Goal: Task Accomplishment & Management: Use online tool/utility

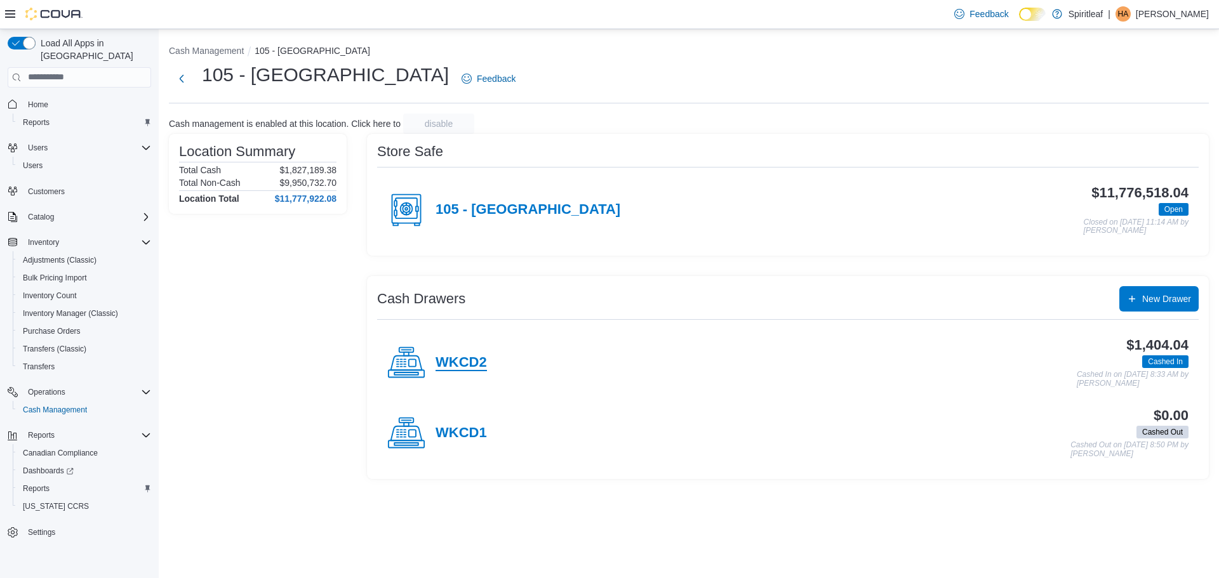
click at [482, 364] on h4 "WKCD2" at bounding box center [460, 363] width 51 height 17
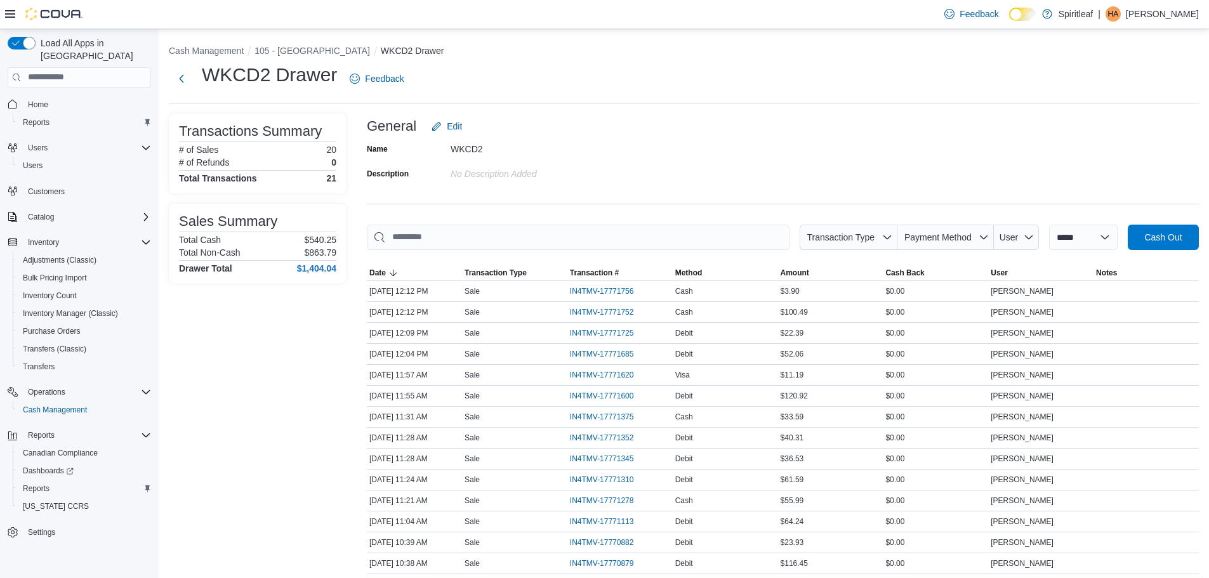
click at [292, 44] on li "105 - [GEOGRAPHIC_DATA]" at bounding box center [318, 50] width 126 height 13
click at [316, 50] on button "105 - [GEOGRAPHIC_DATA]" at bounding box center [313, 51] width 116 height 10
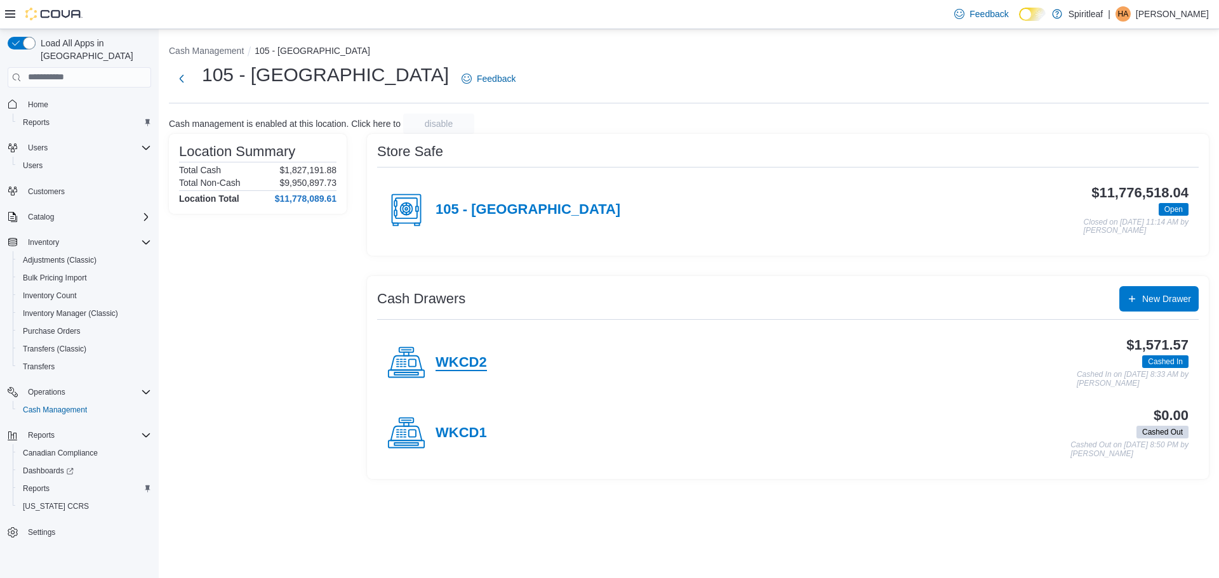
click at [484, 365] on h4 "WKCD2" at bounding box center [460, 363] width 51 height 17
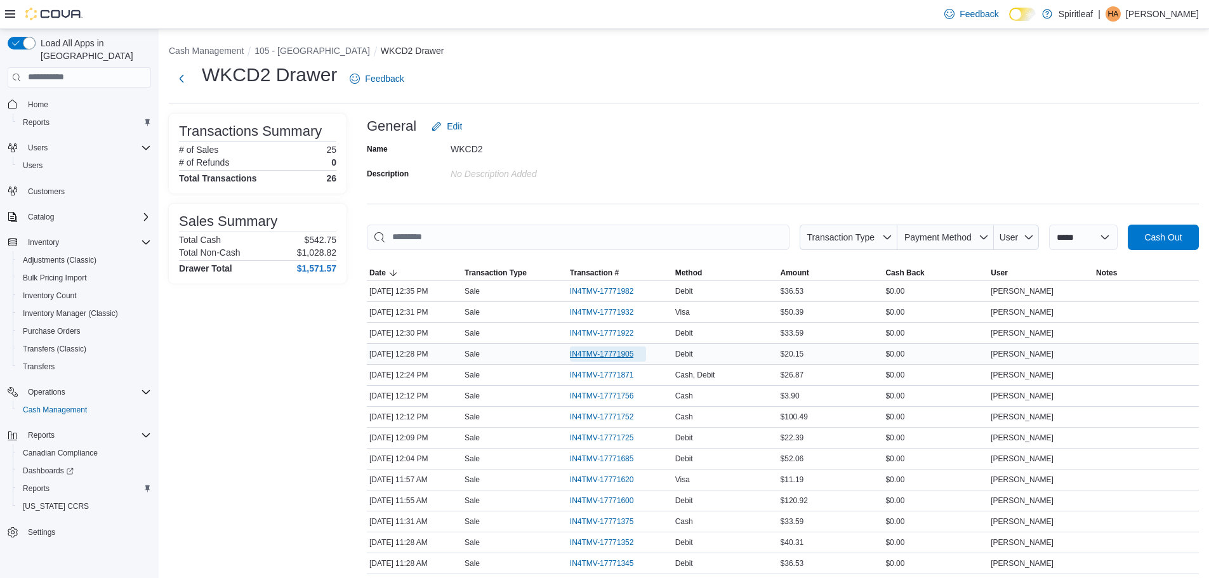
click at [608, 347] on span "IN4TMV-17771905" at bounding box center [608, 354] width 77 height 15
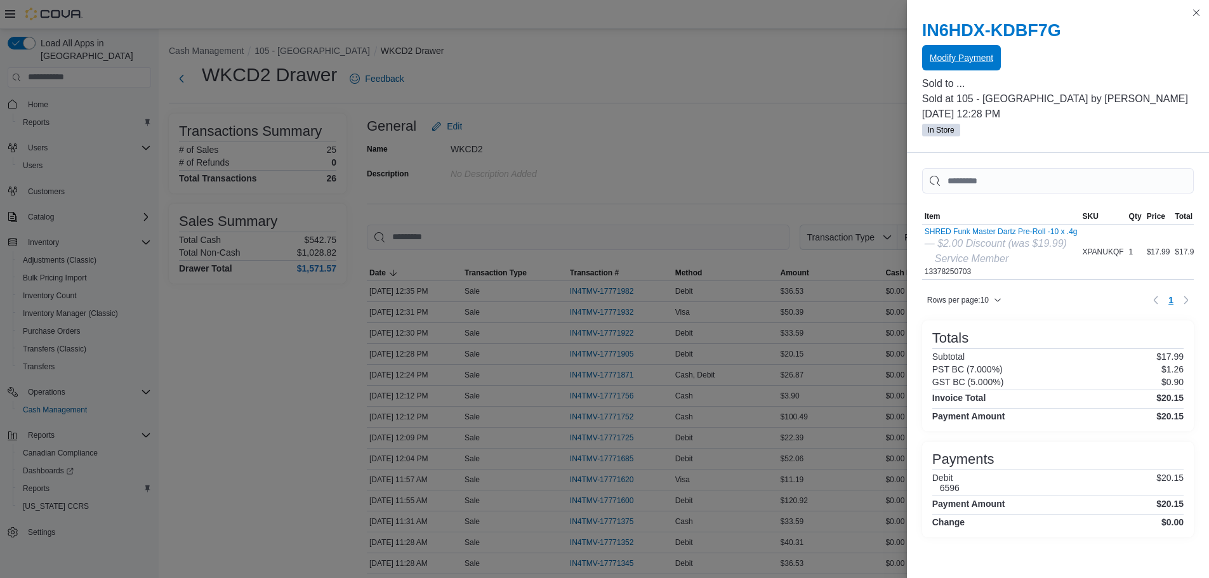
click at [976, 60] on span "Modify Payment" at bounding box center [961, 57] width 63 height 13
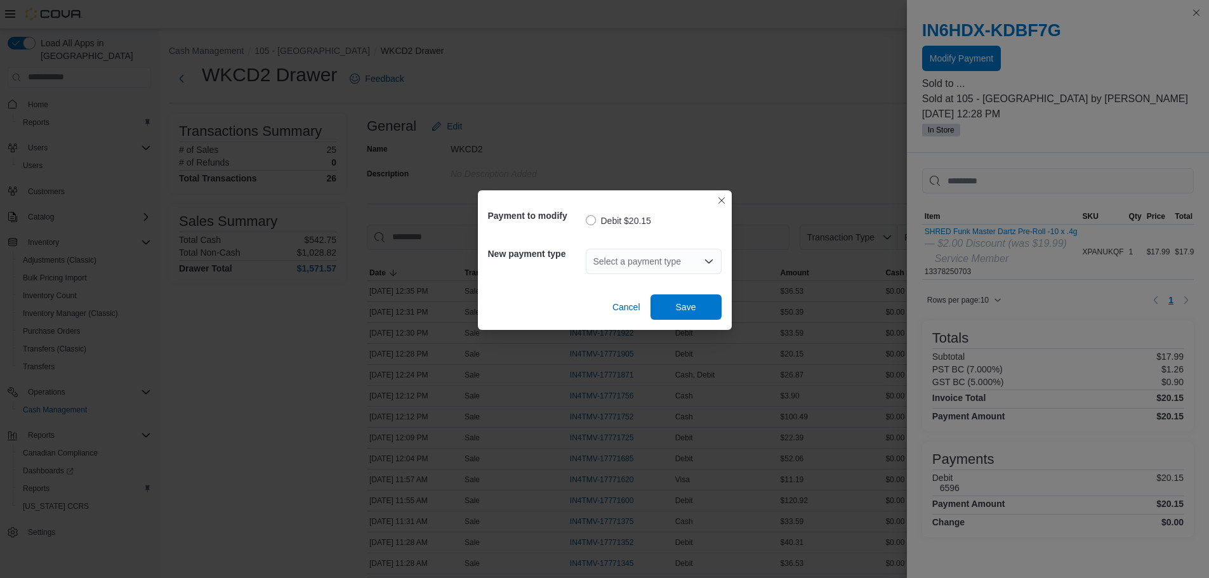
click at [651, 267] on div "Select a payment type" at bounding box center [654, 261] width 136 height 25
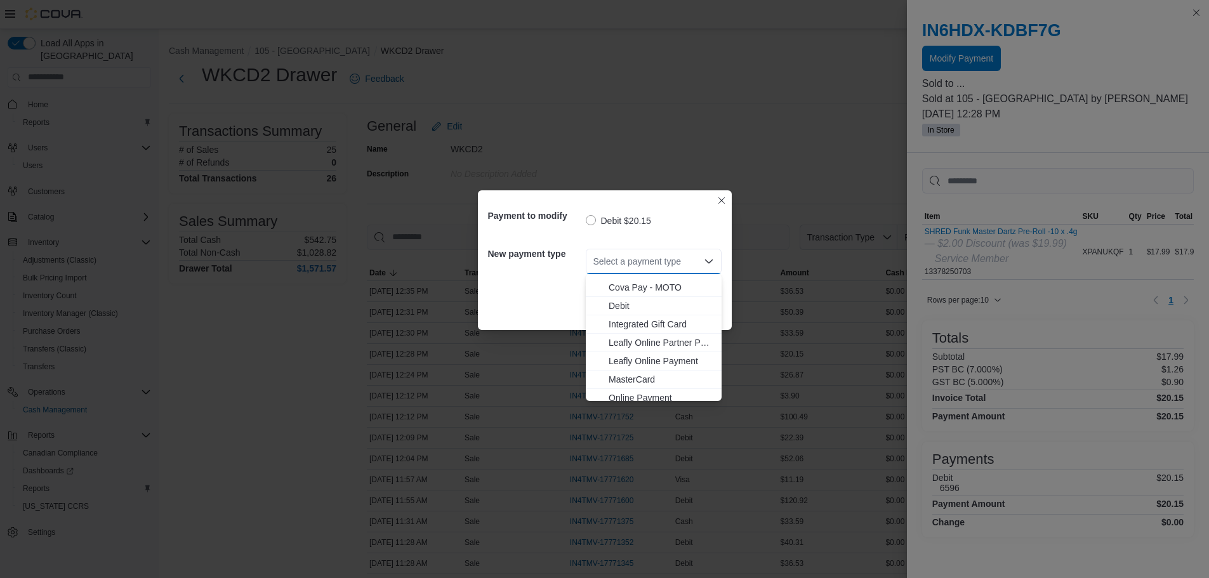
scroll to position [63, 0]
click at [654, 345] on span "MasterCard" at bounding box center [661, 348] width 105 height 13
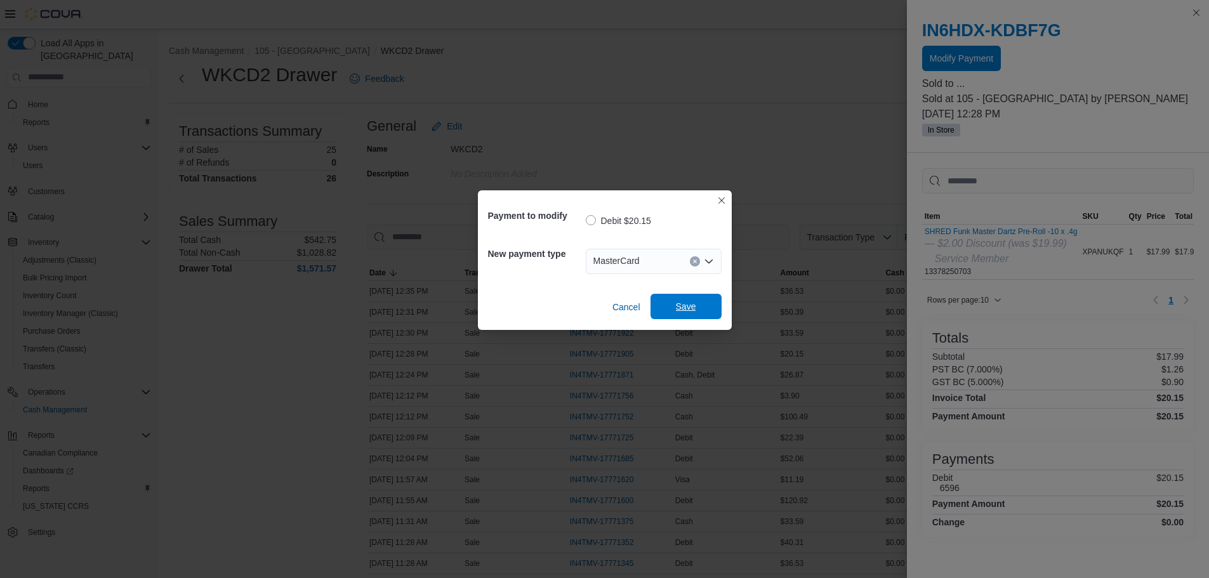
click at [684, 314] on span "Save" at bounding box center [686, 306] width 56 height 25
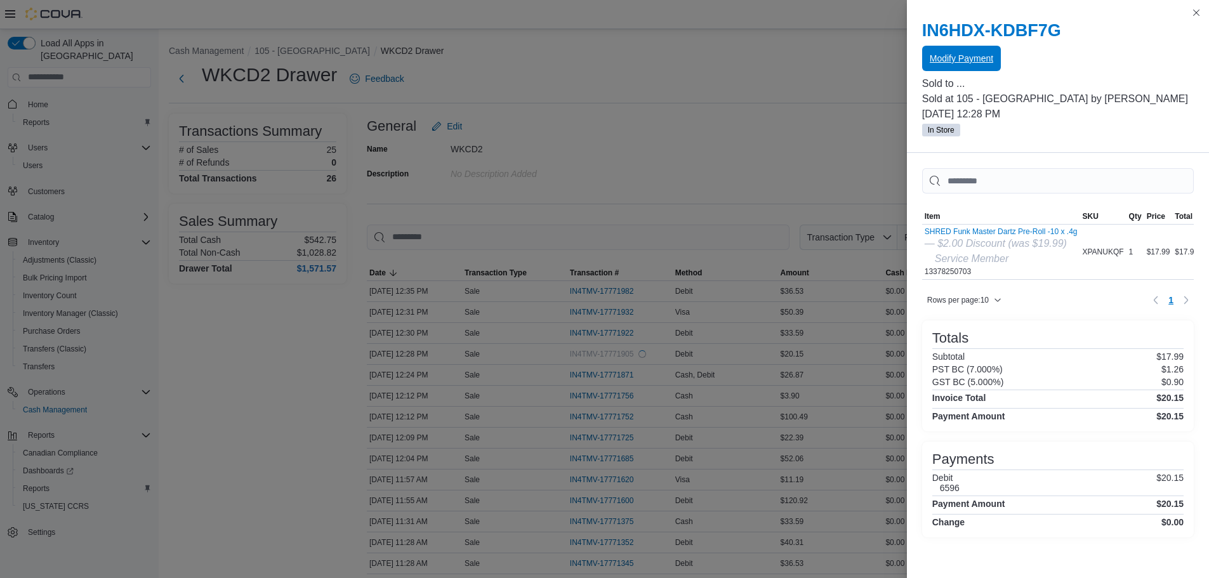
scroll to position [0, 0]
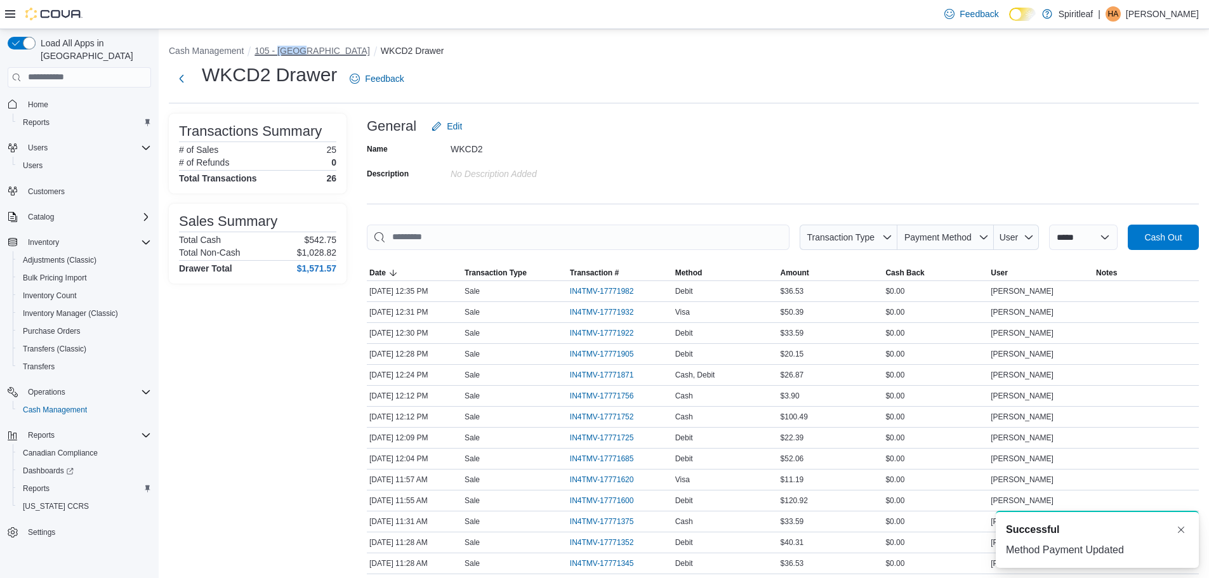
click at [293, 48] on button "105 - [GEOGRAPHIC_DATA]" at bounding box center [313, 51] width 116 height 10
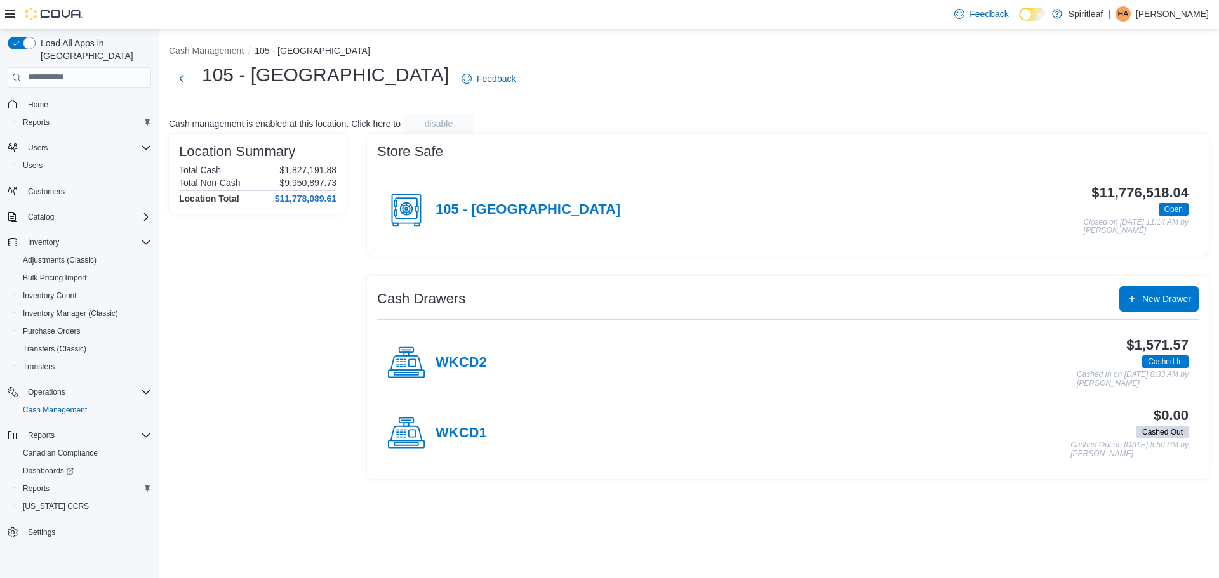
click at [443, 365] on h4 "WKCD2" at bounding box center [460, 363] width 51 height 17
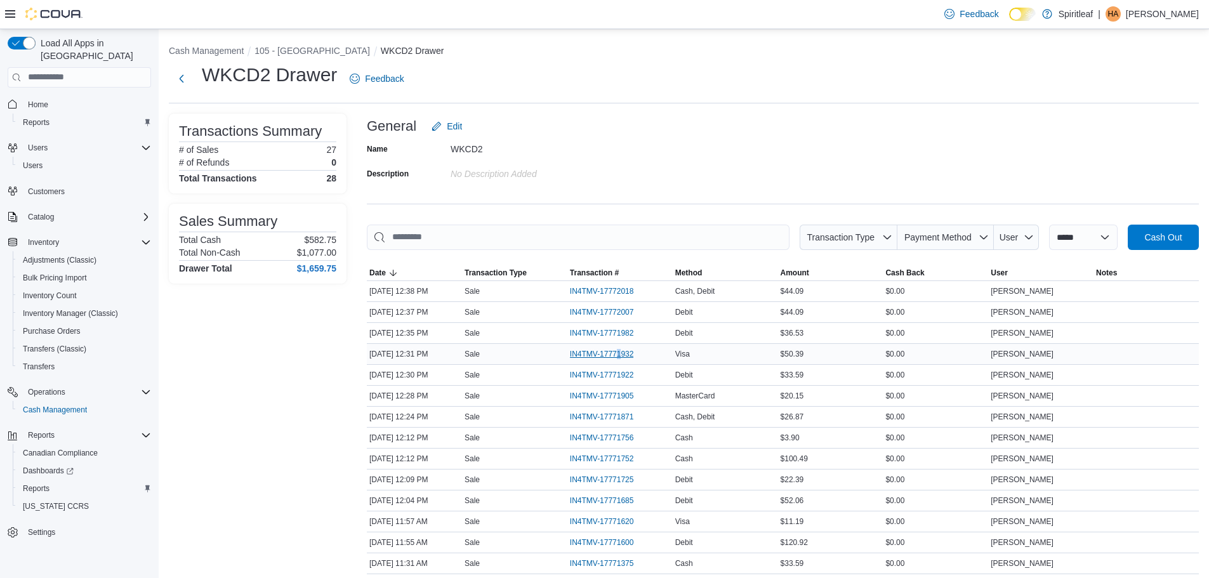
drag, startPoint x: 621, startPoint y: 345, endPoint x: 618, endPoint y: 354, distance: 9.2
click at [618, 354] on div "IN4TMV-17771932" at bounding box center [620, 354] width 105 height 20
click at [618, 354] on span "IN4TMV-17771932" at bounding box center [602, 354] width 64 height 10
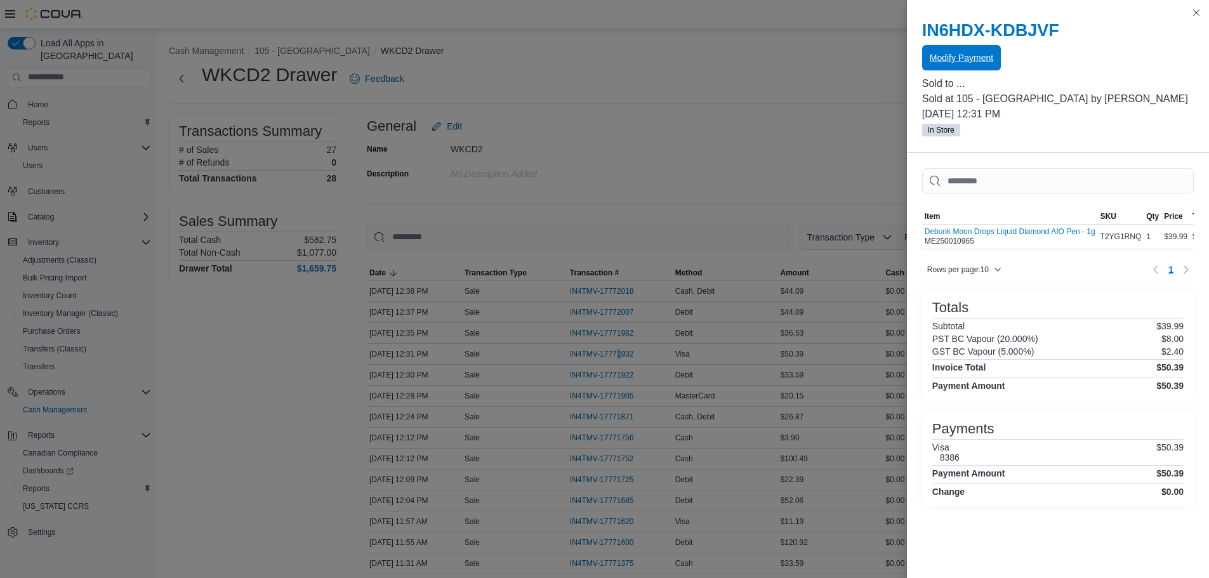
click at [964, 56] on span "Modify Payment" at bounding box center [961, 57] width 63 height 13
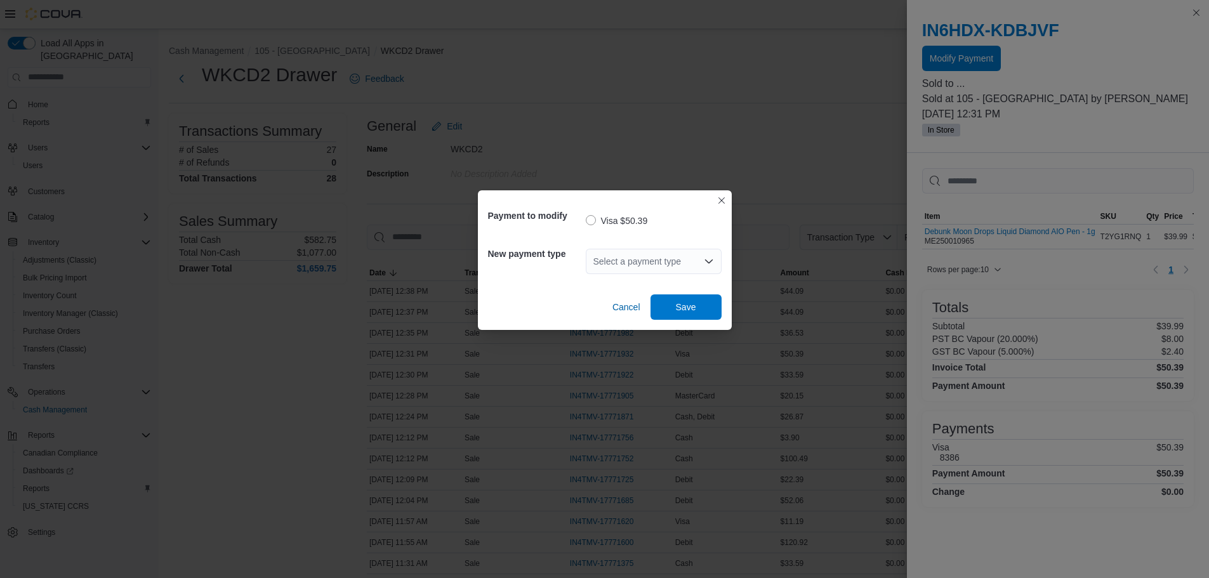
click at [627, 268] on div "Select a payment type" at bounding box center [654, 261] width 136 height 25
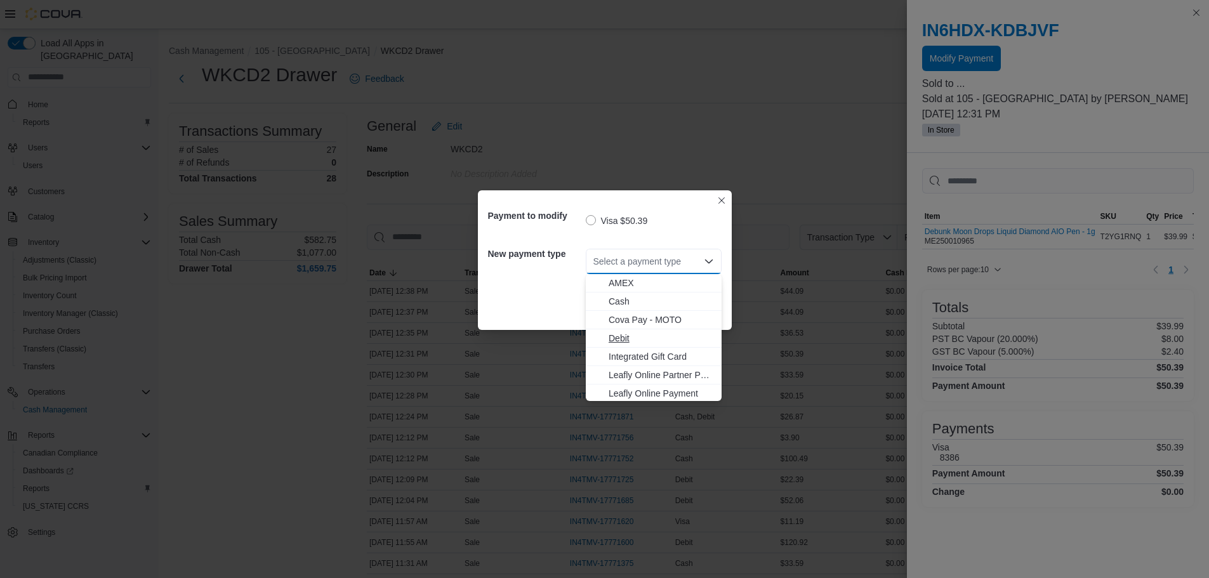
click at [621, 338] on span "Debit" at bounding box center [661, 338] width 105 height 13
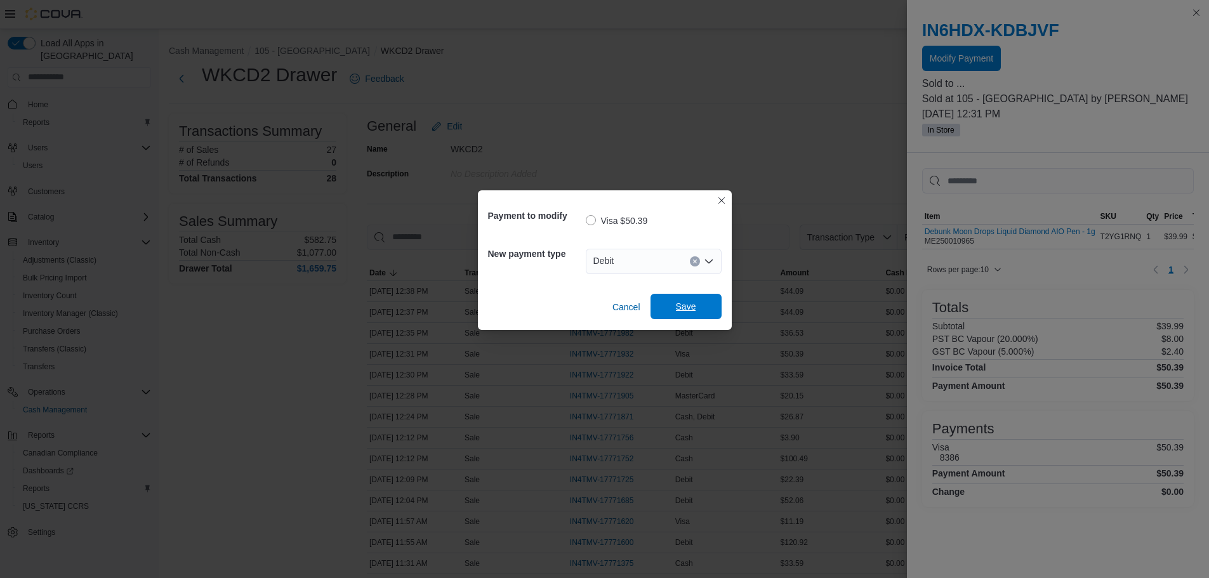
click at [681, 298] on span "Save" at bounding box center [686, 306] width 56 height 25
